Goal: Navigation & Orientation: Find specific page/section

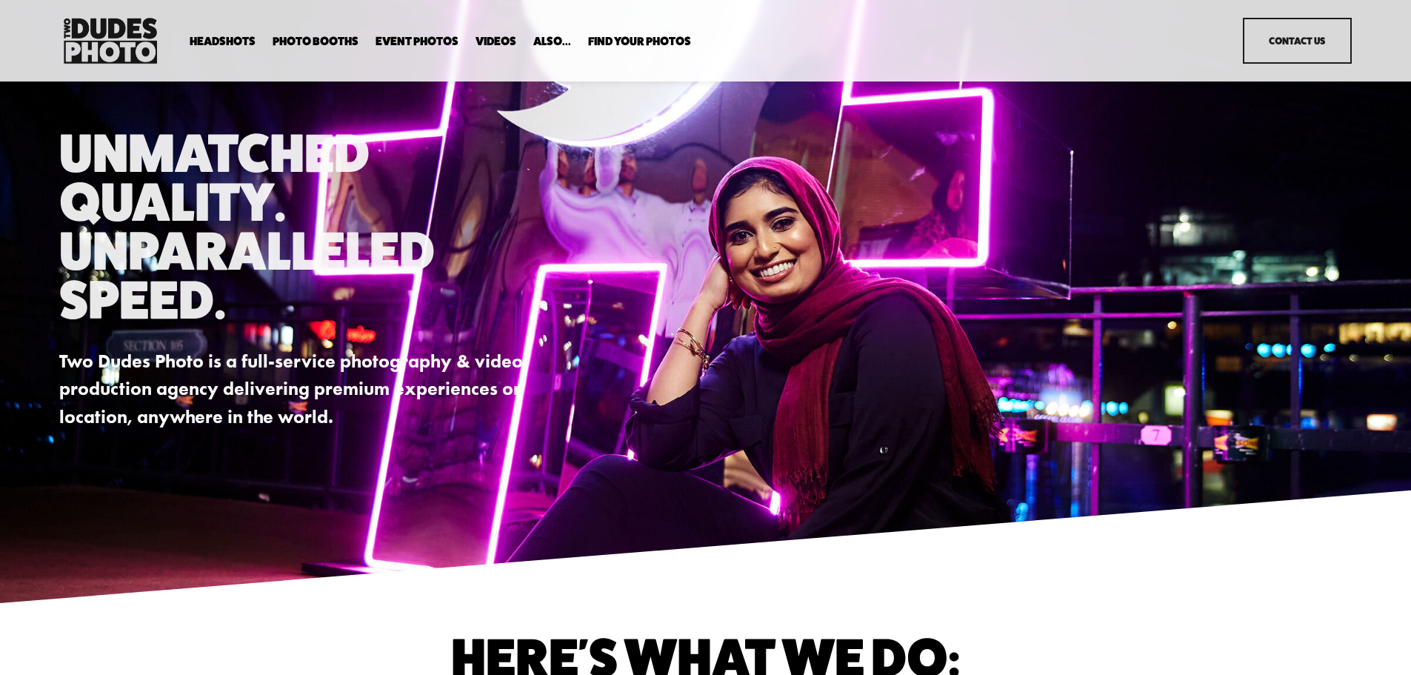
click at [0, 0] on span "Party Booth" at bounding box center [0, 0] width 0 height 0
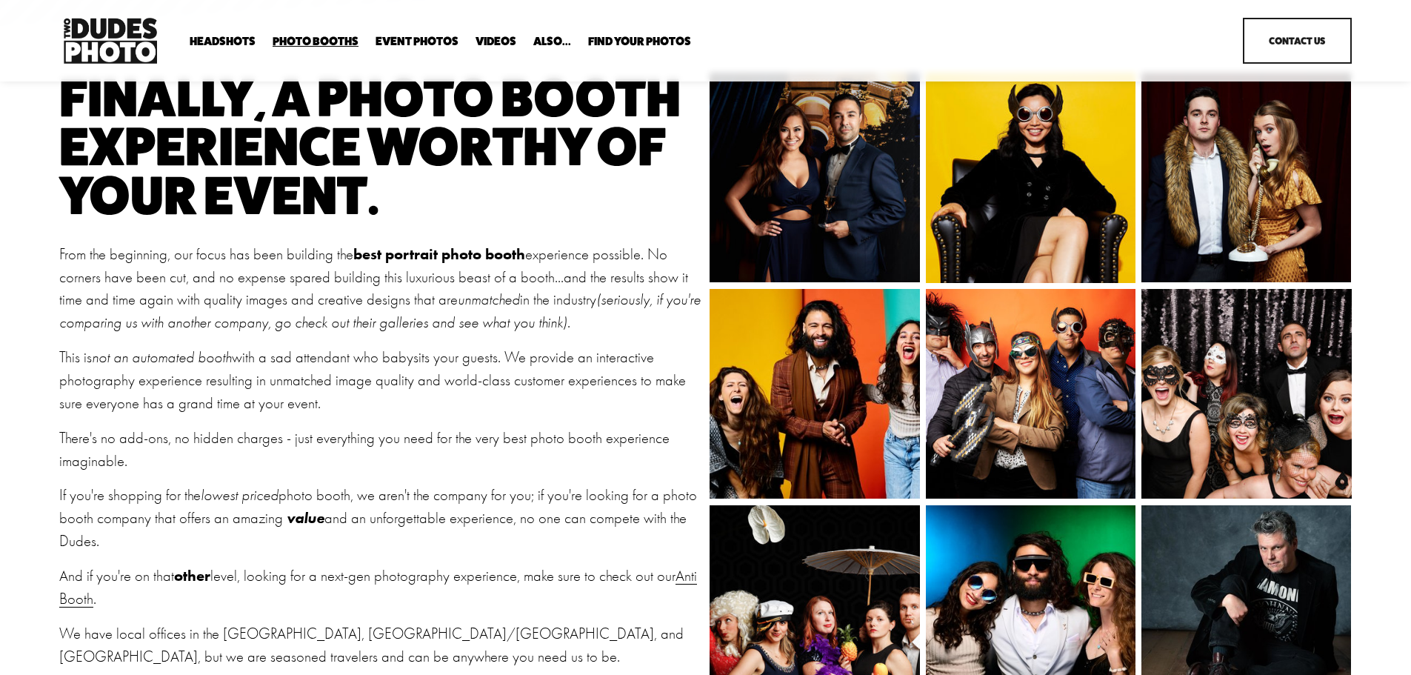
scroll to position [296, 0]
